Goal: Navigation & Orientation: Understand site structure

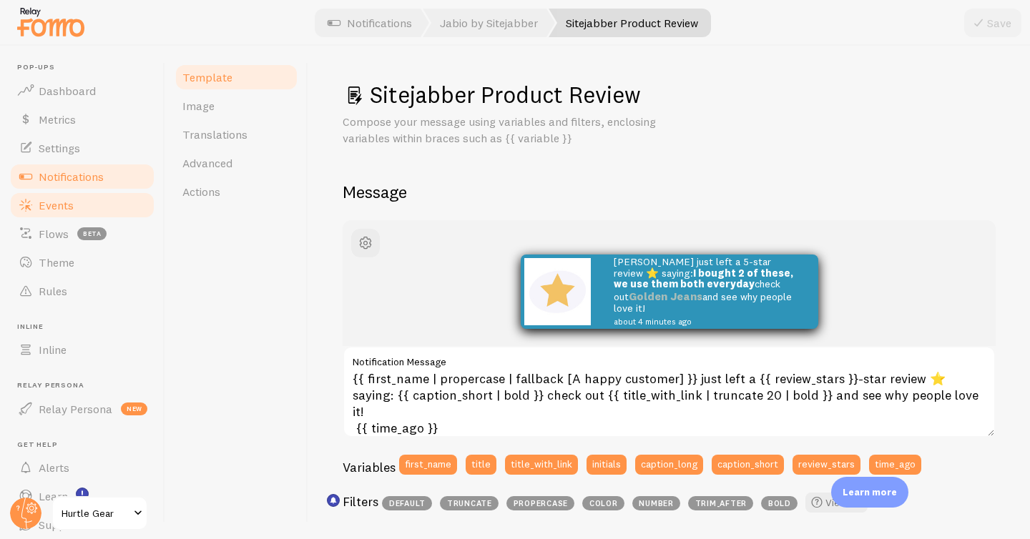
click at [70, 205] on span "Events" at bounding box center [56, 205] width 35 height 14
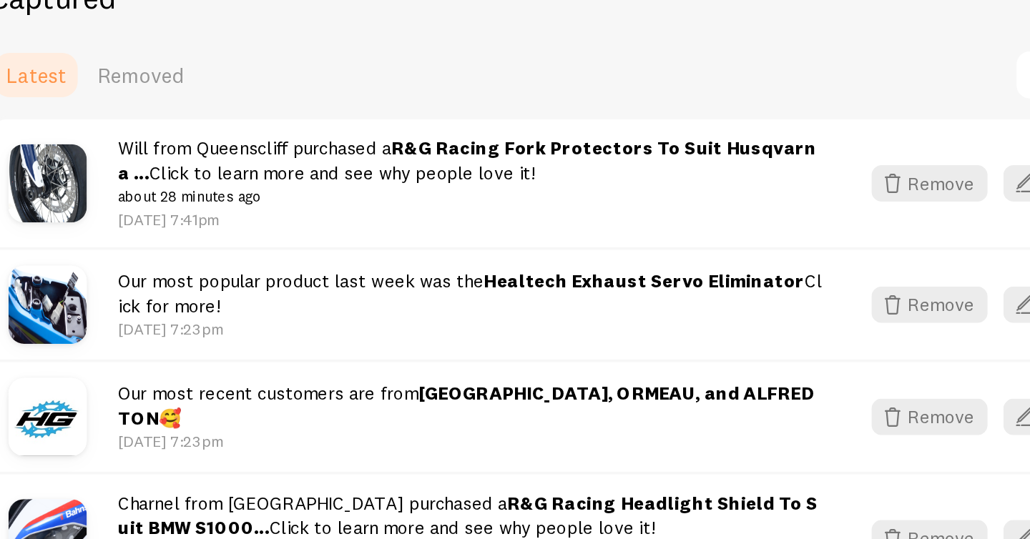
scroll to position [267, 0]
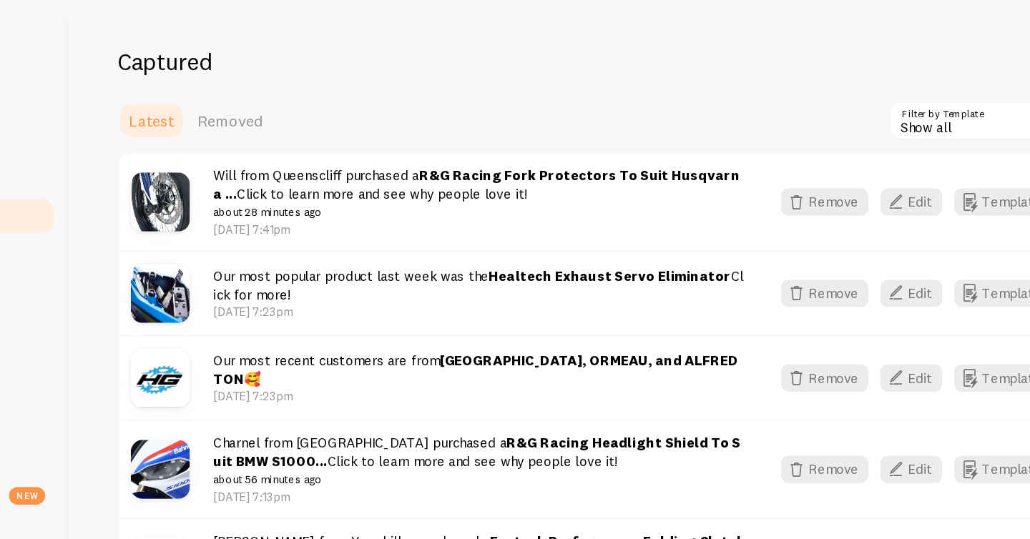
click at [791, 129] on div "Show all" at bounding box center [846, 136] width 172 height 29
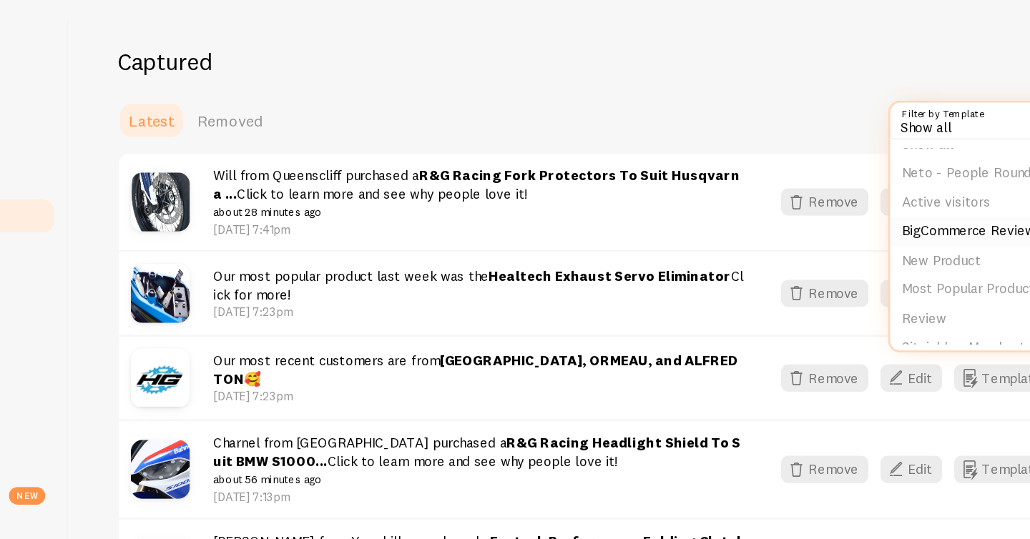
scroll to position [25, 0]
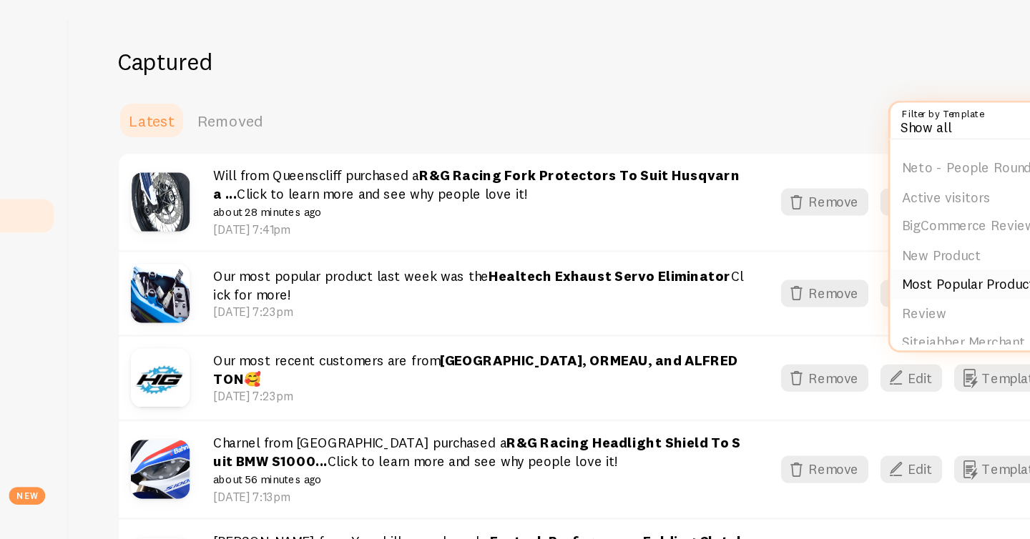
click at [801, 253] on li "Most Popular Product" at bounding box center [846, 255] width 169 height 21
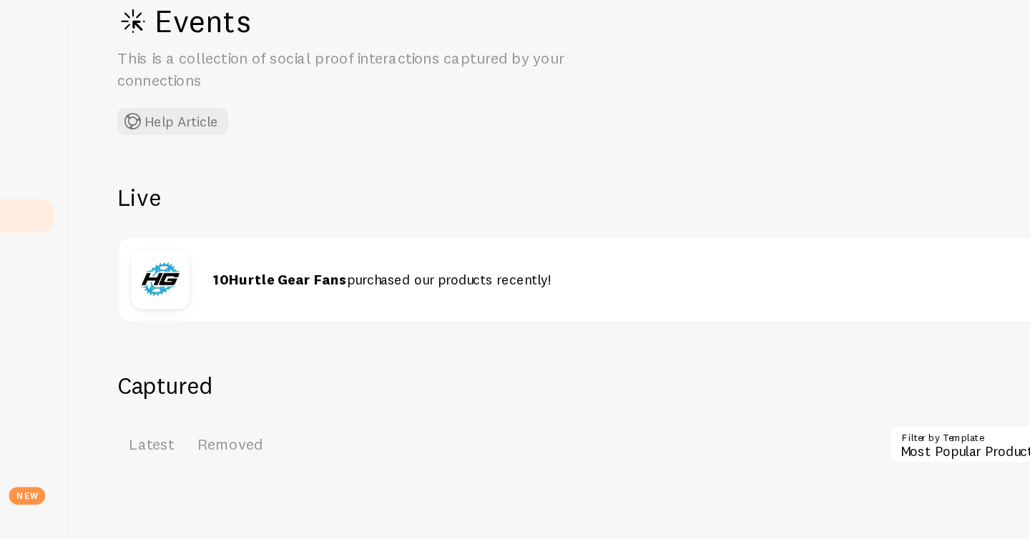
scroll to position [30, 0]
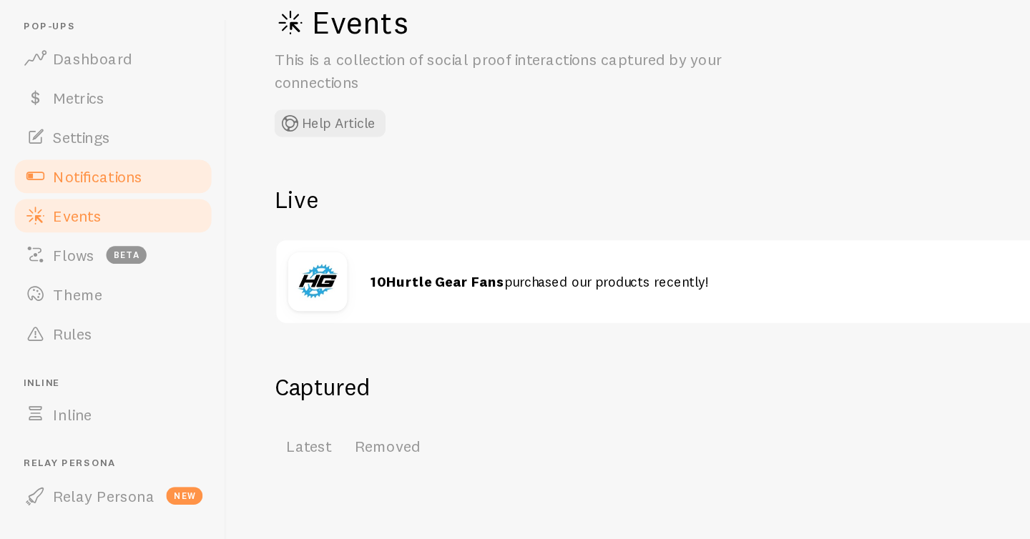
click at [60, 173] on span "Notifications" at bounding box center [71, 177] width 65 height 14
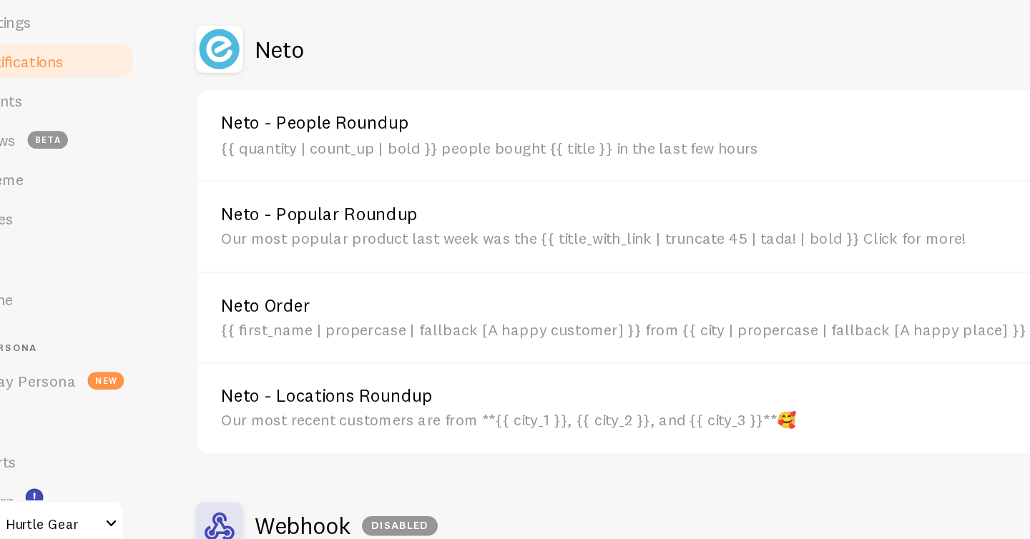
scroll to position [778, 0]
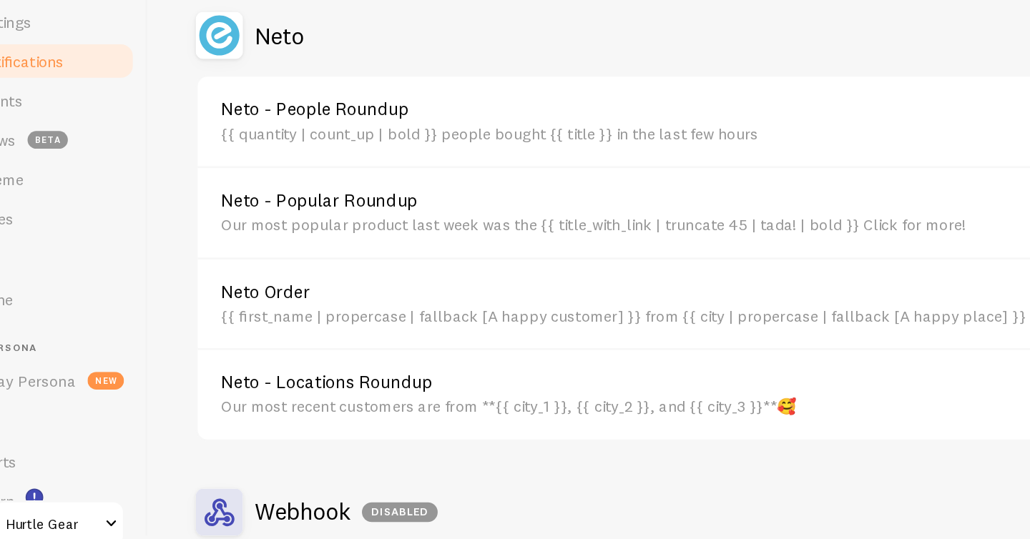
click at [362, 275] on link "Neto - Popular Roundup" at bounding box center [520, 278] width 605 height 13
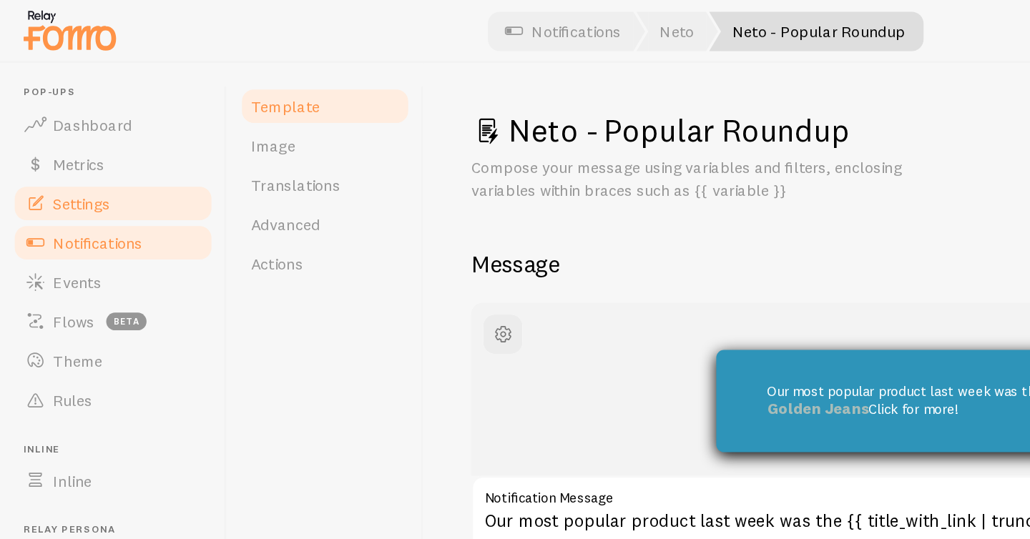
click at [67, 145] on span "Settings" at bounding box center [59, 148] width 41 height 14
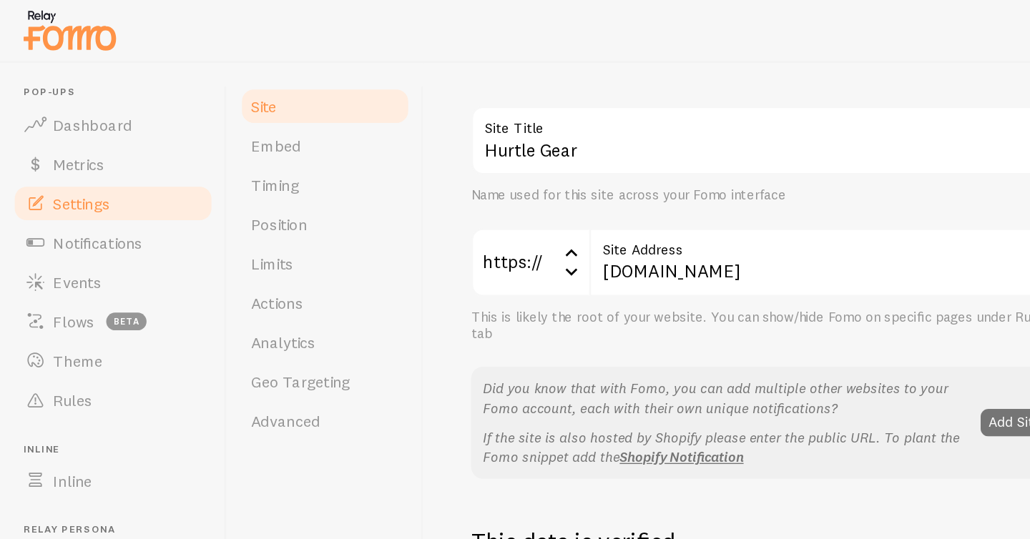
scroll to position [93, 0]
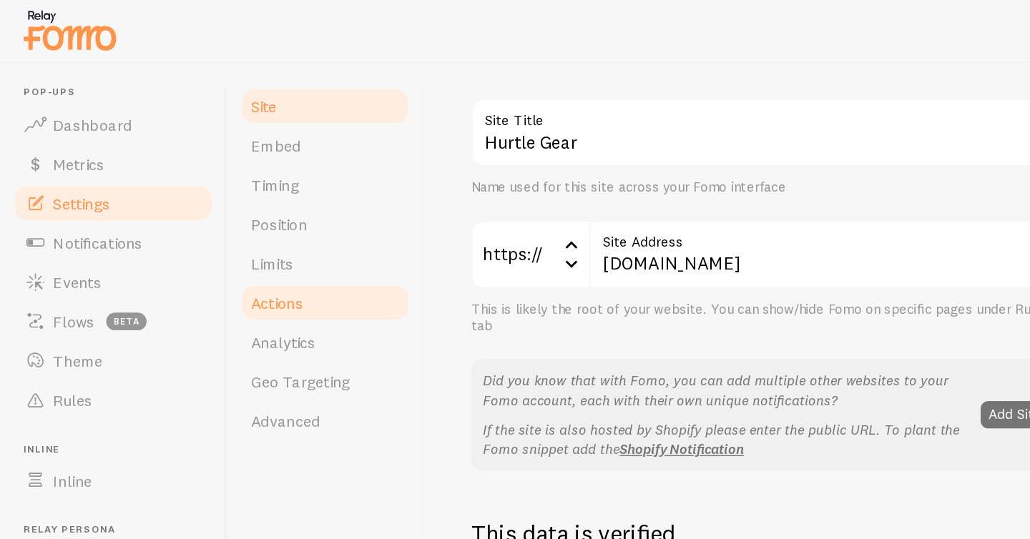
click at [200, 222] on span "Actions" at bounding box center [201, 220] width 38 height 14
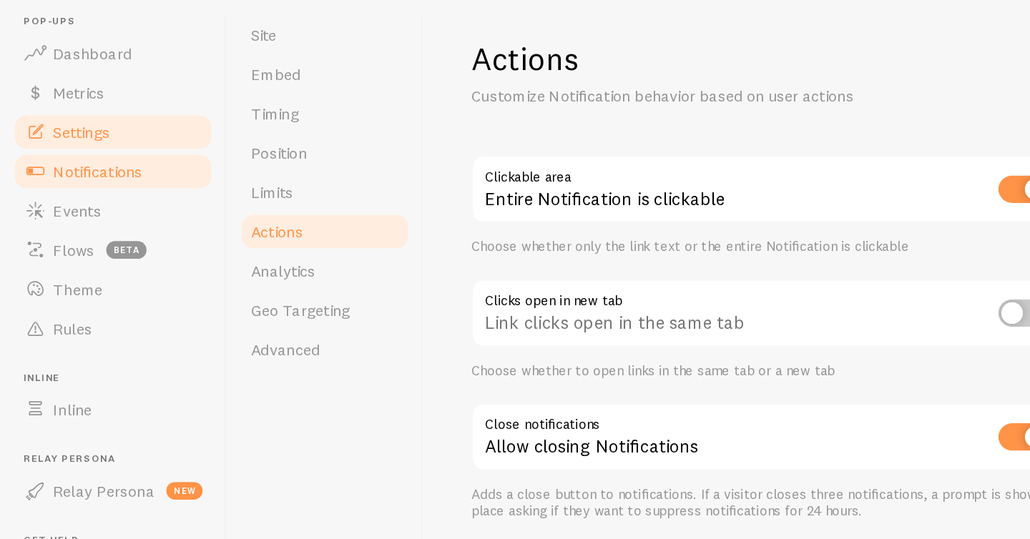
click at [78, 177] on span "Notifications" at bounding box center [71, 177] width 65 height 14
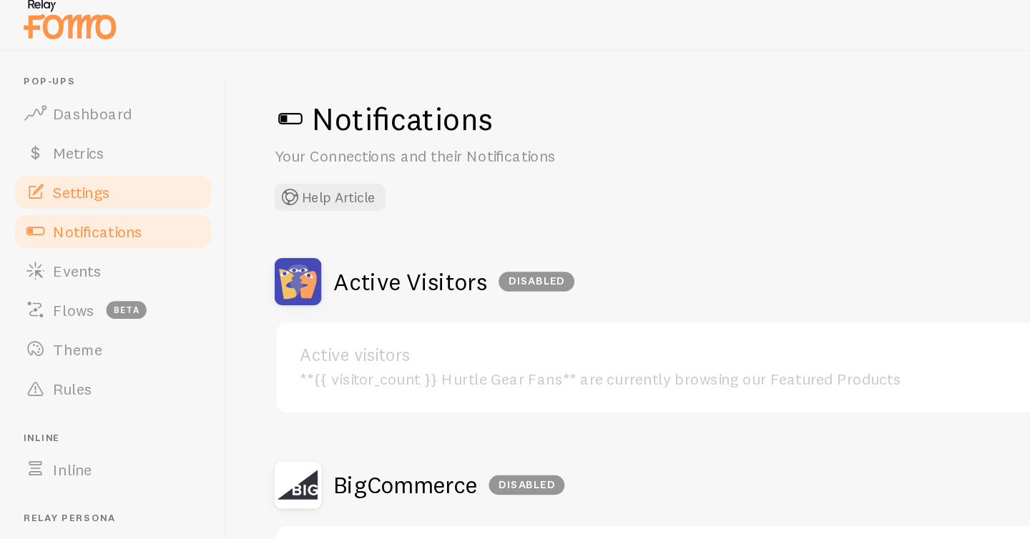
click at [87, 152] on link "Settings" at bounding box center [82, 148] width 147 height 29
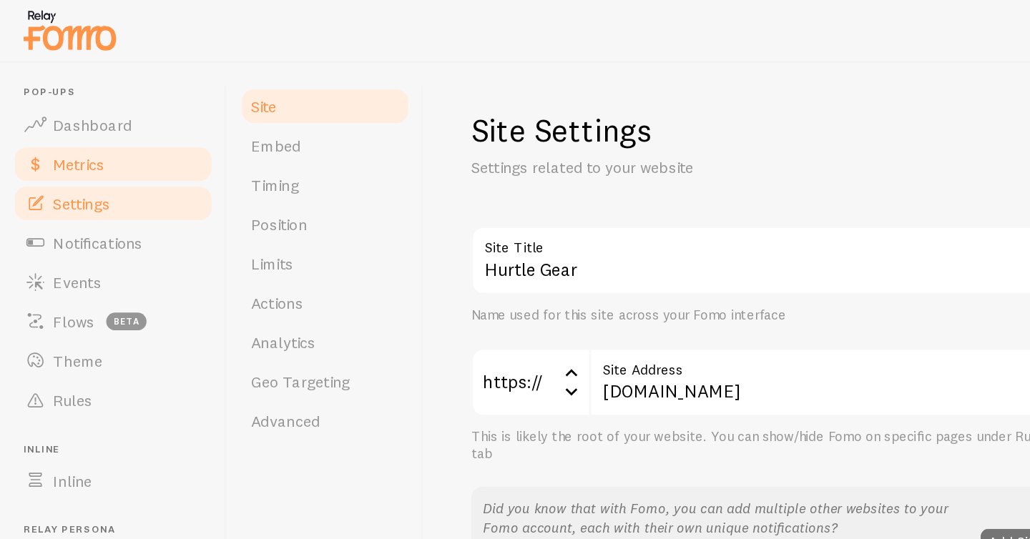
click at [64, 112] on span "Metrics" at bounding box center [57, 119] width 37 height 14
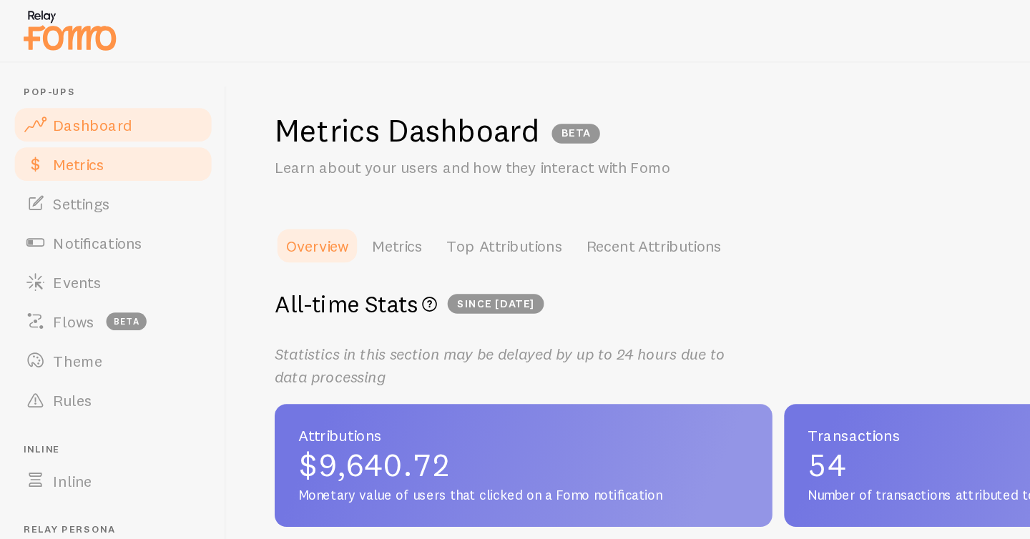
click at [67, 89] on span "Dashboard" at bounding box center [67, 91] width 57 height 14
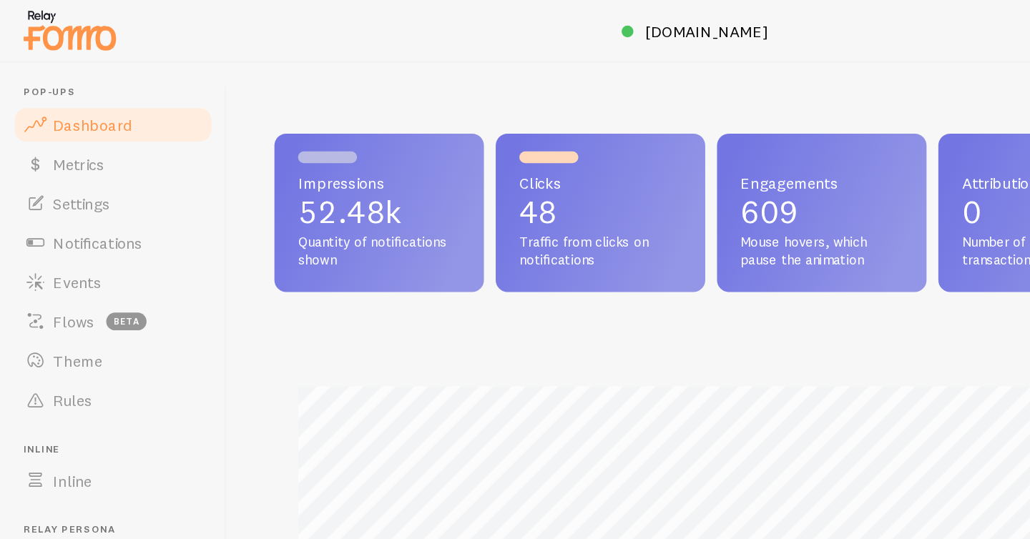
scroll to position [376, 796]
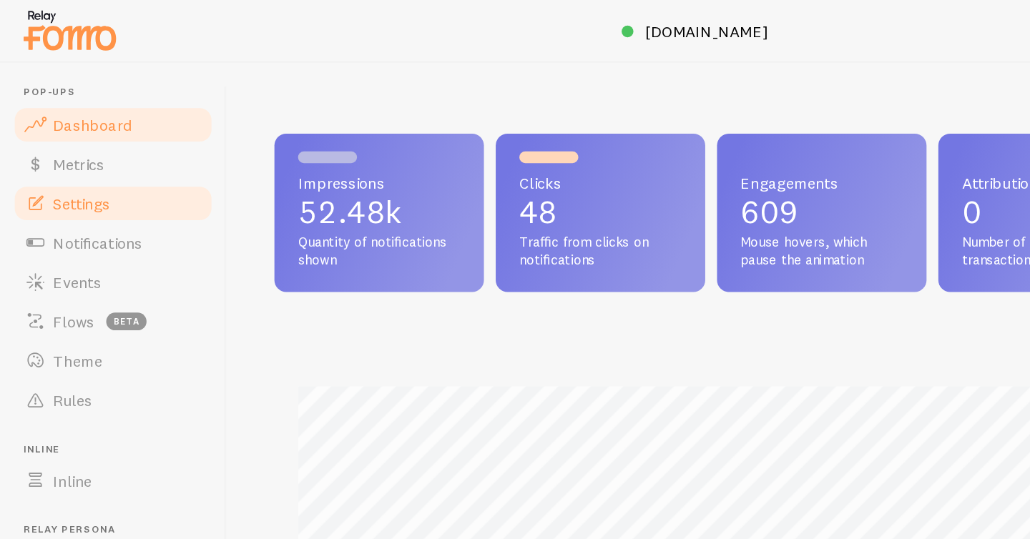
click at [59, 148] on span "Settings" at bounding box center [59, 148] width 41 height 14
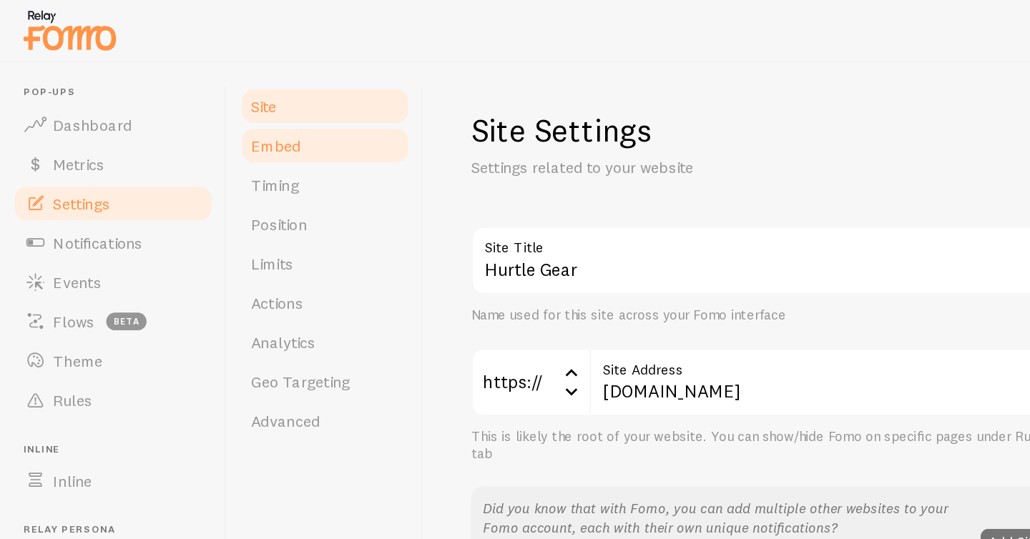
click at [203, 107] on span "Embed" at bounding box center [200, 106] width 36 height 14
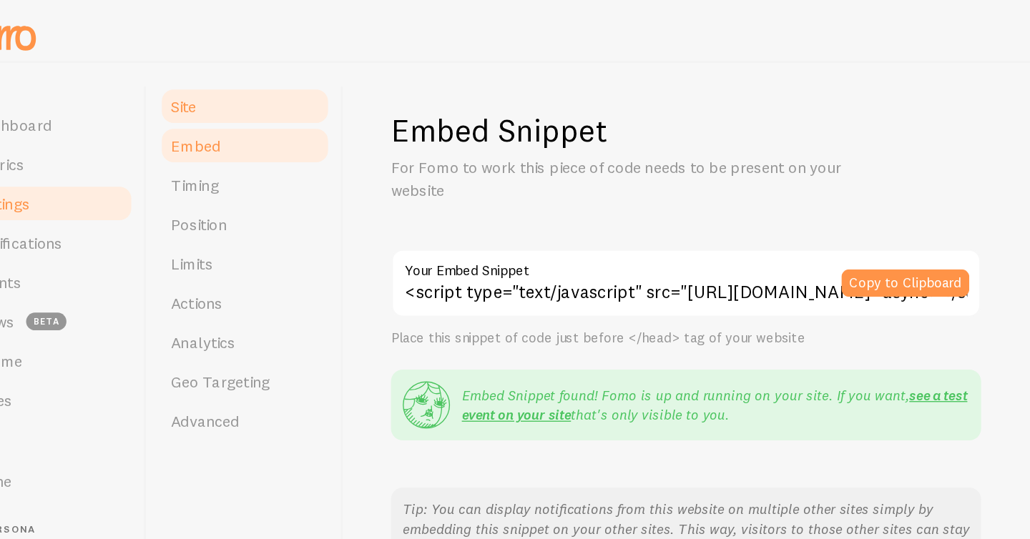
click at [204, 77] on link "Site" at bounding box center [236, 77] width 125 height 29
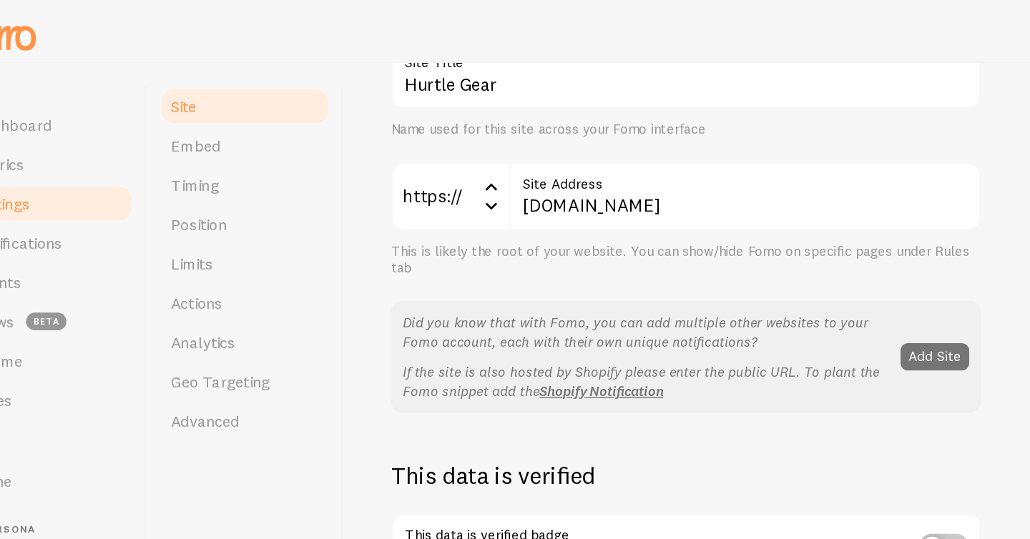
scroll to position [132, 0]
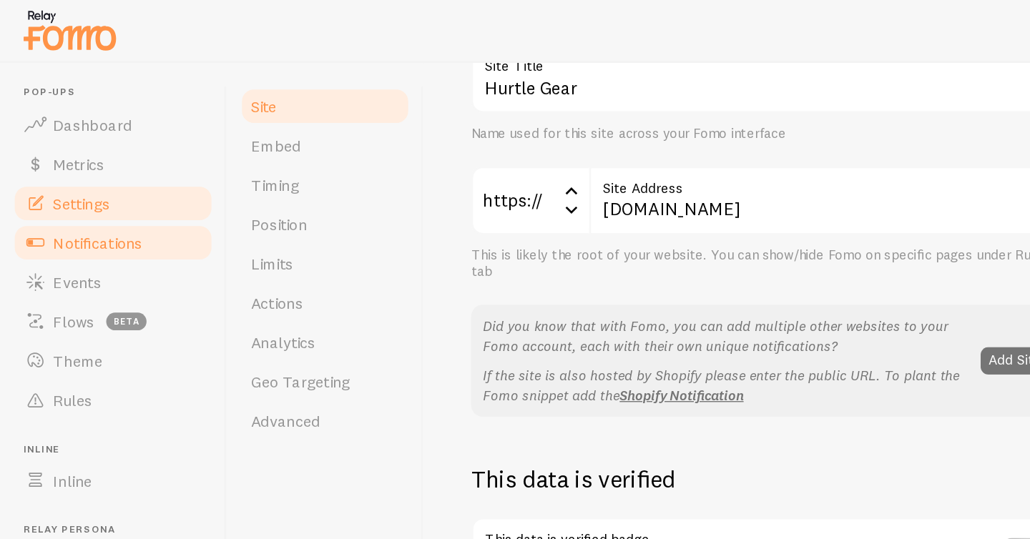
click at [39, 170] on span "Notifications" at bounding box center [71, 177] width 65 height 14
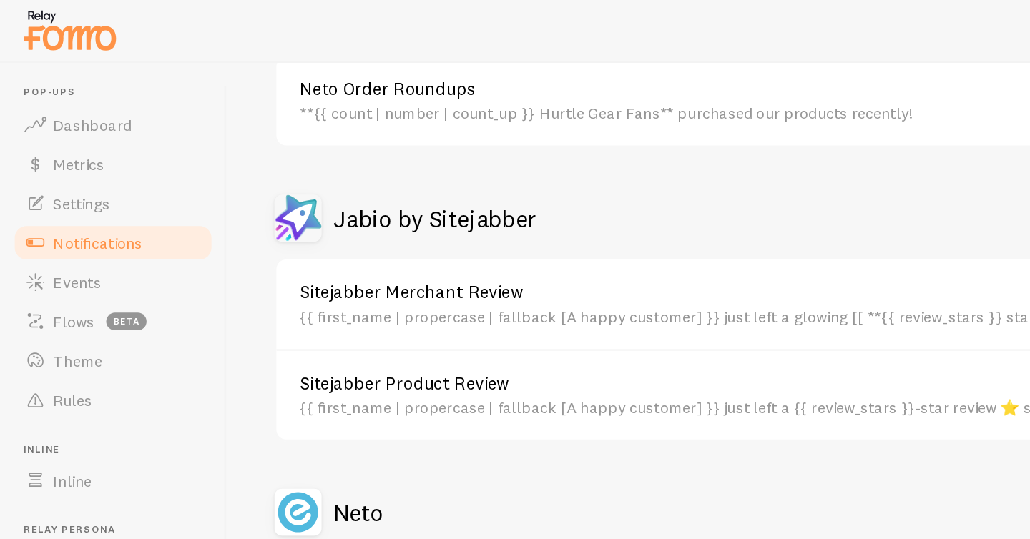
scroll to position [573, 0]
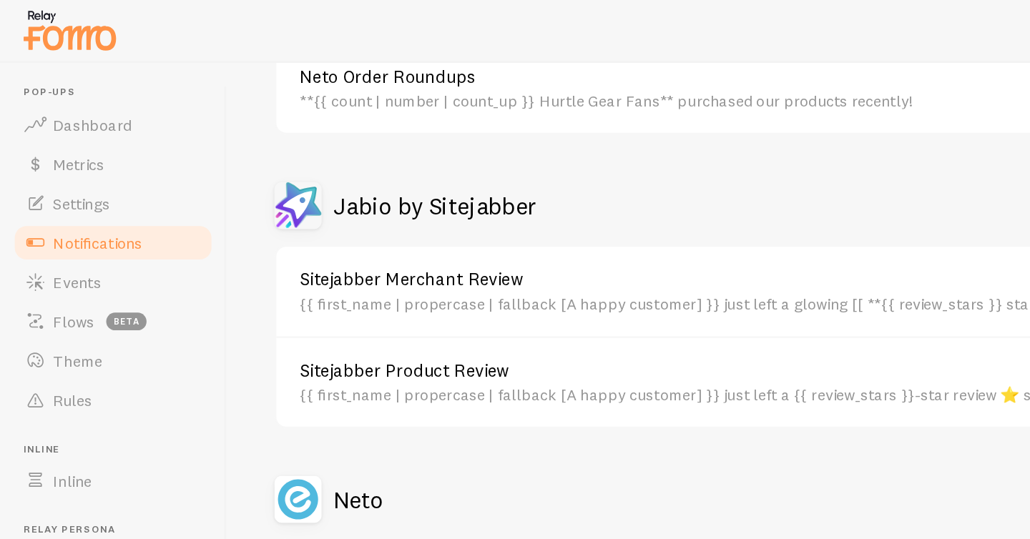
click at [312, 265] on link "Sitejabber Product Review" at bounding box center [520, 269] width 605 height 13
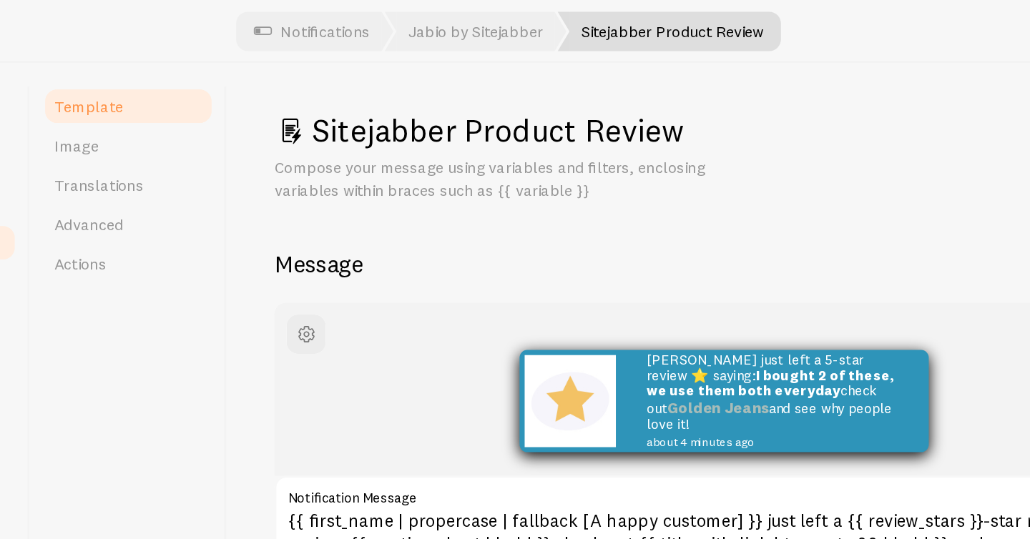
click at [222, 76] on span "Template" at bounding box center [207, 77] width 50 height 14
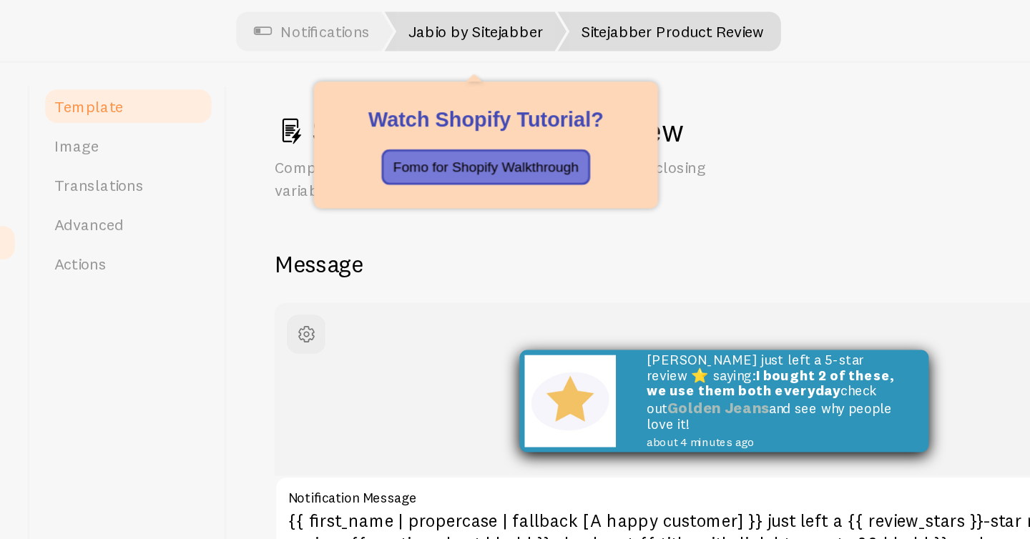
click at [471, 24] on link "Jabio by Sitejabber" at bounding box center [489, 23] width 132 height 29
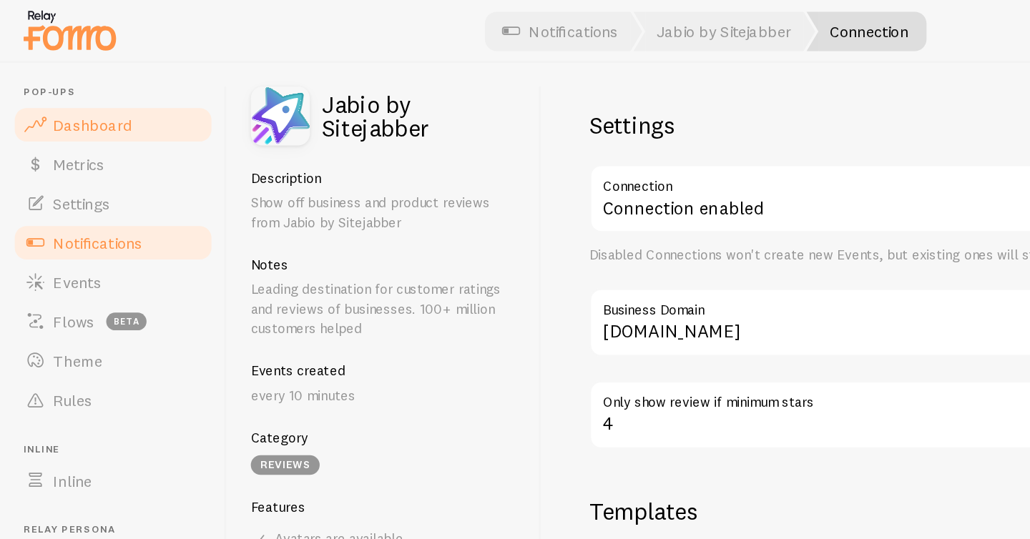
click at [82, 91] on span "Dashboard" at bounding box center [67, 91] width 57 height 14
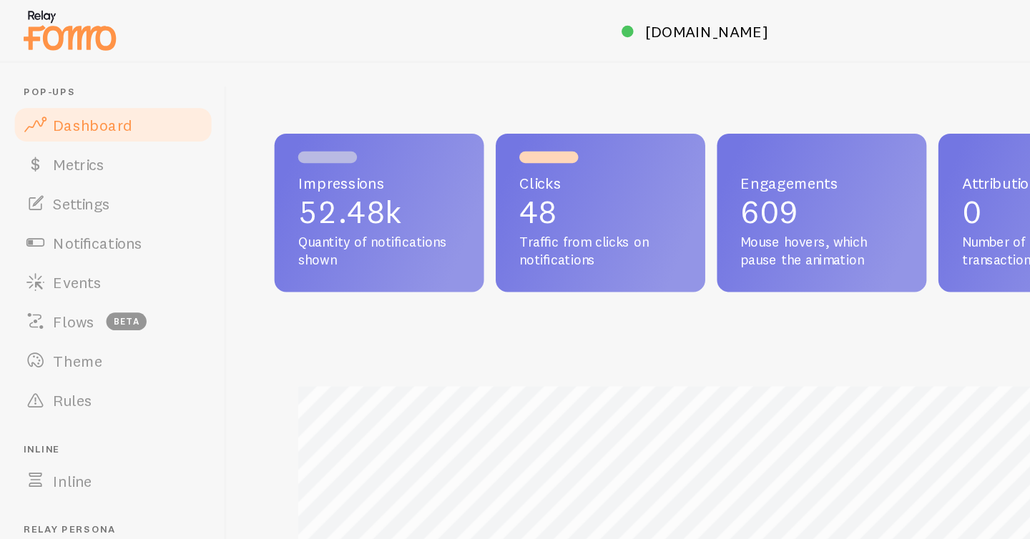
scroll to position [376, 796]
click at [108, 122] on link "Metrics" at bounding box center [82, 119] width 147 height 29
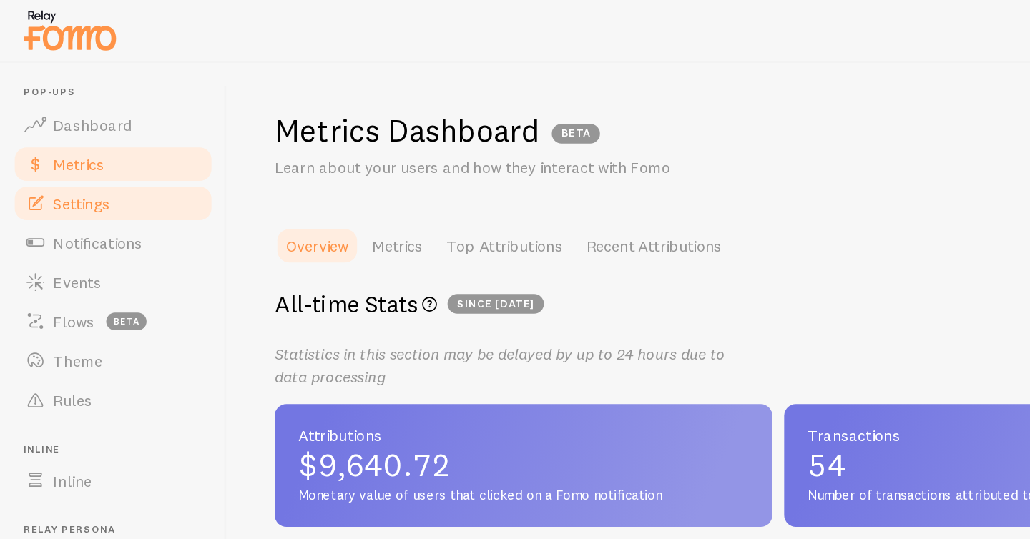
click at [79, 157] on link "Settings" at bounding box center [82, 148] width 147 height 29
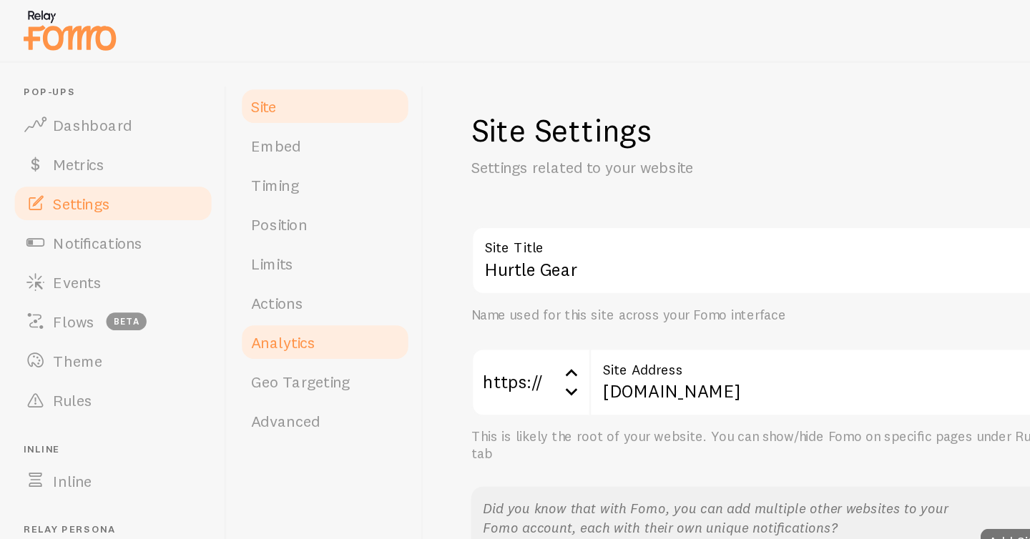
click at [223, 239] on link "Analytics" at bounding box center [236, 249] width 125 height 29
